Goal: Find specific page/section: Find specific page/section

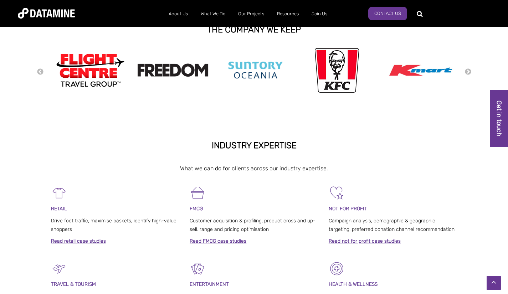
scroll to position [187, 0]
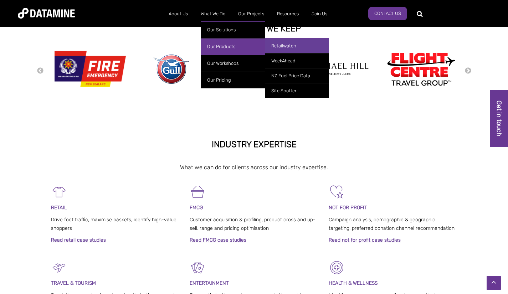
click at [277, 45] on link "Retailwatch" at bounding box center [297, 45] width 64 height 15
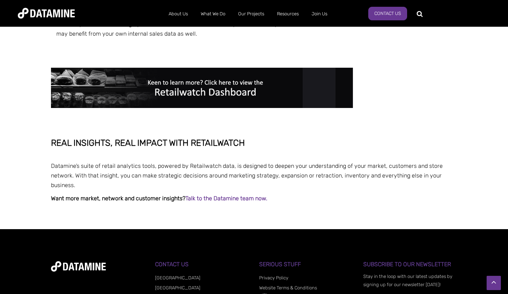
scroll to position [1793, 0]
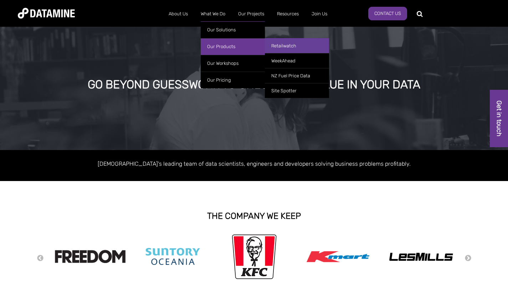
click at [279, 47] on link "Retailwatch" at bounding box center [297, 45] width 64 height 15
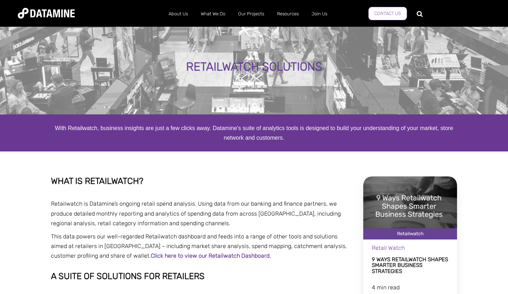
click at [389, 14] on link "Contact Us" at bounding box center [387, 14] width 39 height 14
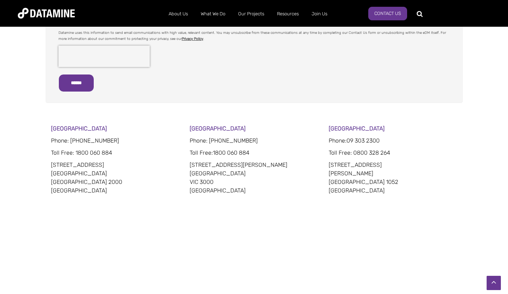
scroll to position [339, 0]
